Goal: Task Accomplishment & Management: Manage account settings

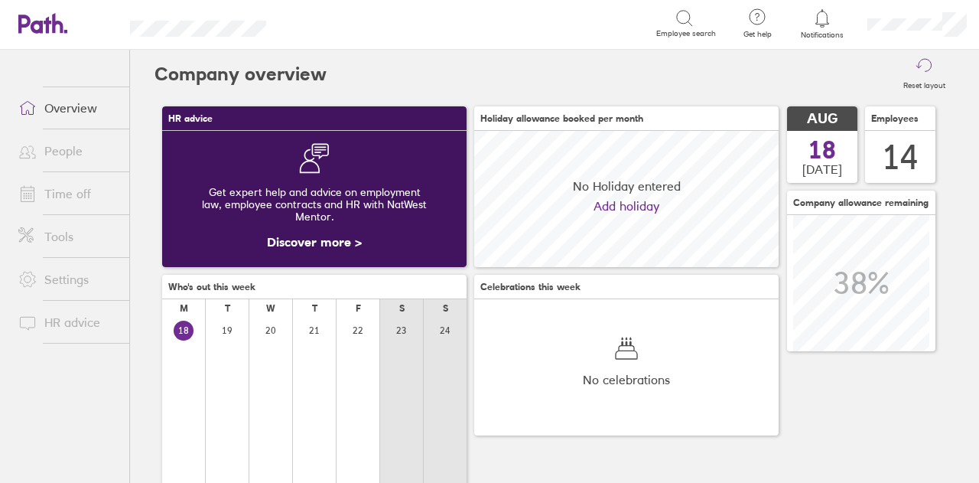
scroll to position [136, 305]
click at [65, 191] on link "Time off" at bounding box center [67, 193] width 123 height 31
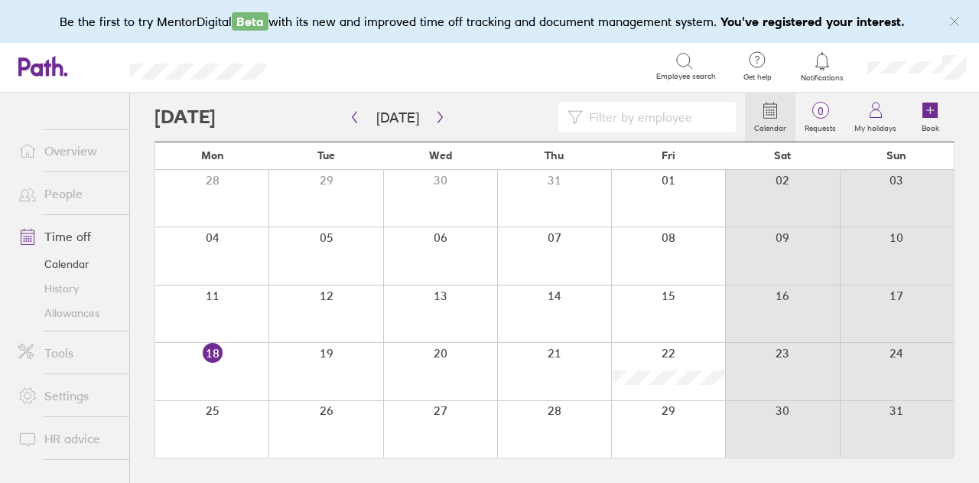
click at [66, 312] on link "Allowances" at bounding box center [67, 313] width 123 height 24
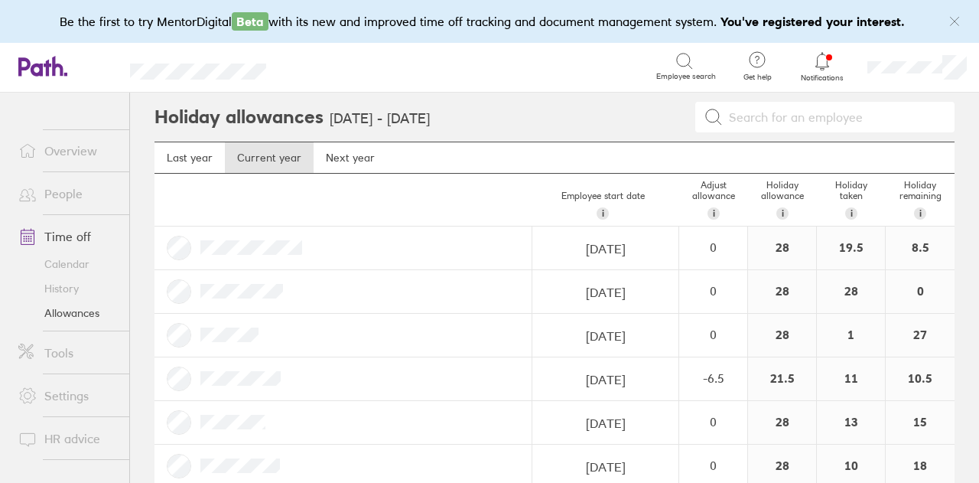
click at [816, 56] on icon at bounding box center [822, 61] width 18 height 18
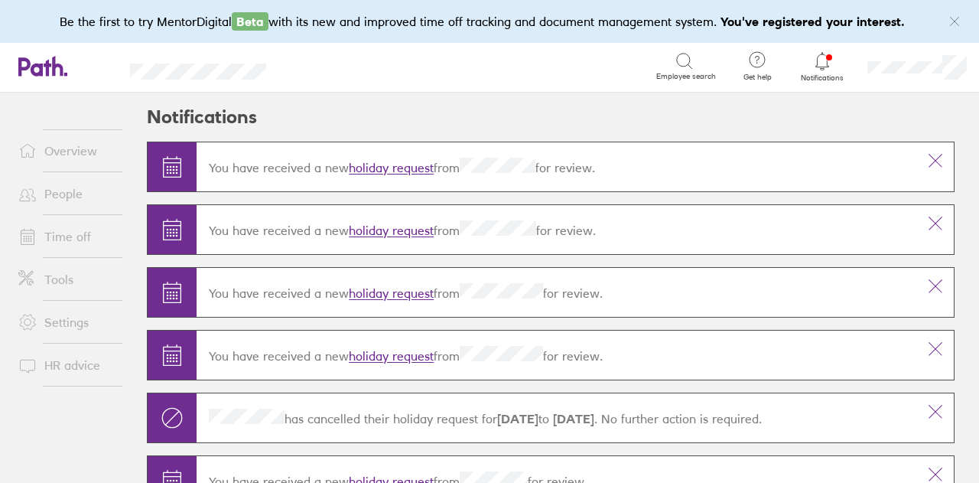
click at [389, 176] on div "You have received a new holiday request from for review." at bounding box center [557, 166] width 721 height 42
click at [377, 163] on link "holiday request" at bounding box center [391, 168] width 85 height 15
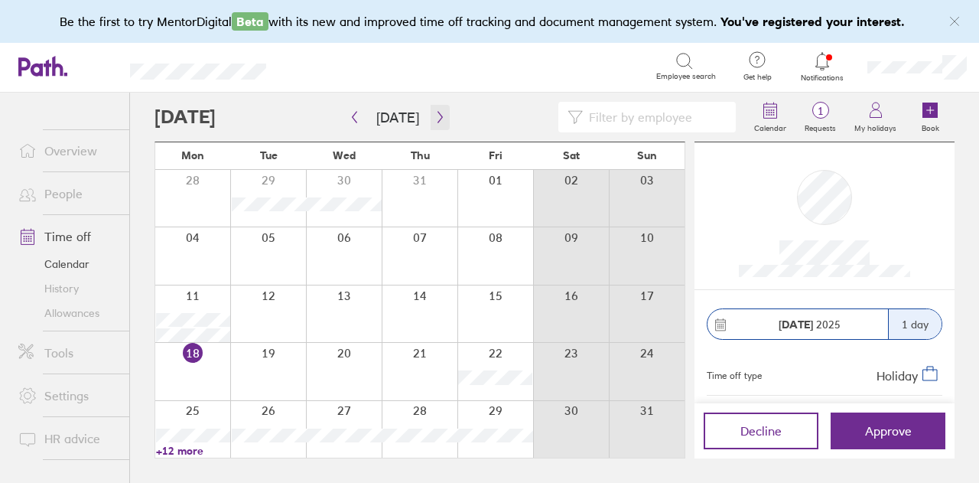
click at [435, 123] on button "button" at bounding box center [440, 117] width 19 height 25
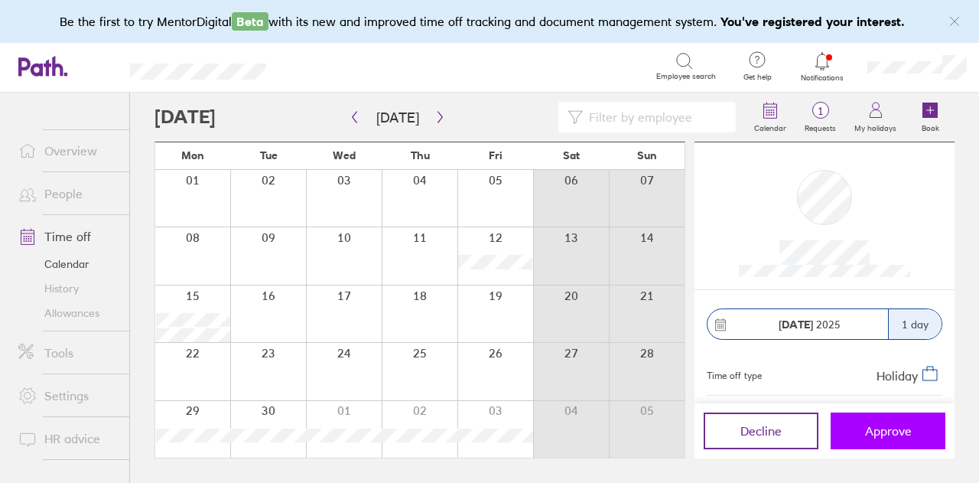
click at [914, 429] on button "Approve" at bounding box center [888, 430] width 115 height 37
